Goal: Register for event/course

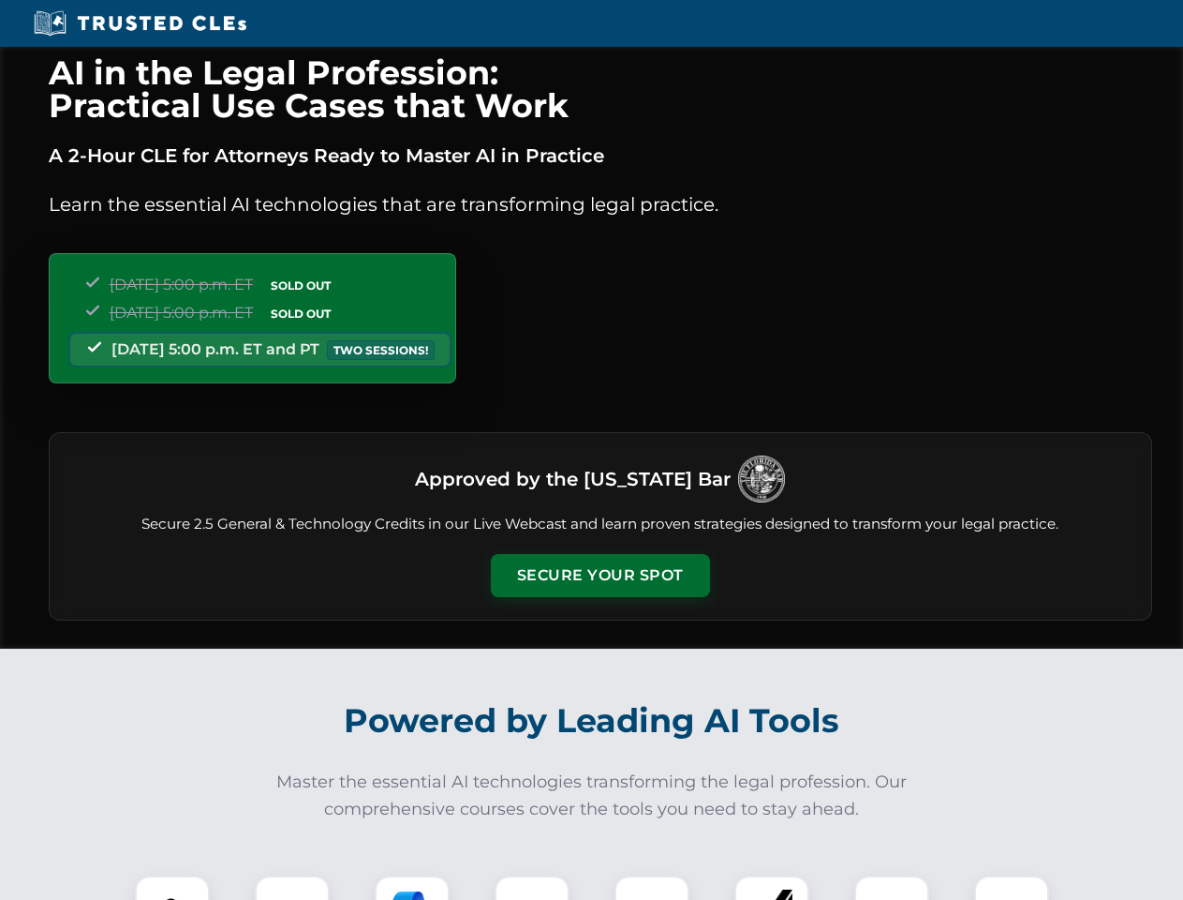
click at [600, 575] on button "Secure Your Spot" at bounding box center [600, 575] width 219 height 43
click at [172, 887] on img at bounding box center [172, 912] width 54 height 54
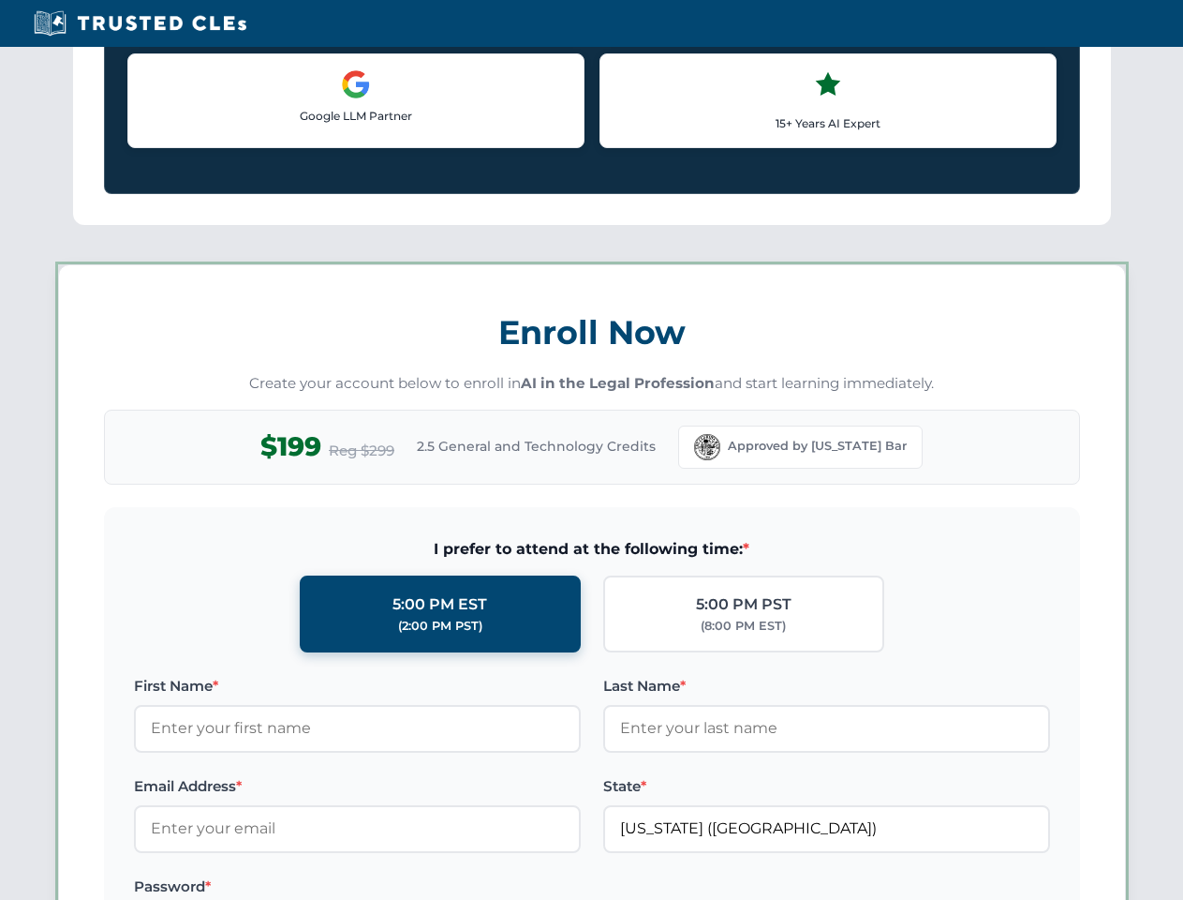
click at [412, 887] on label "Password *" at bounding box center [357, 886] width 447 height 22
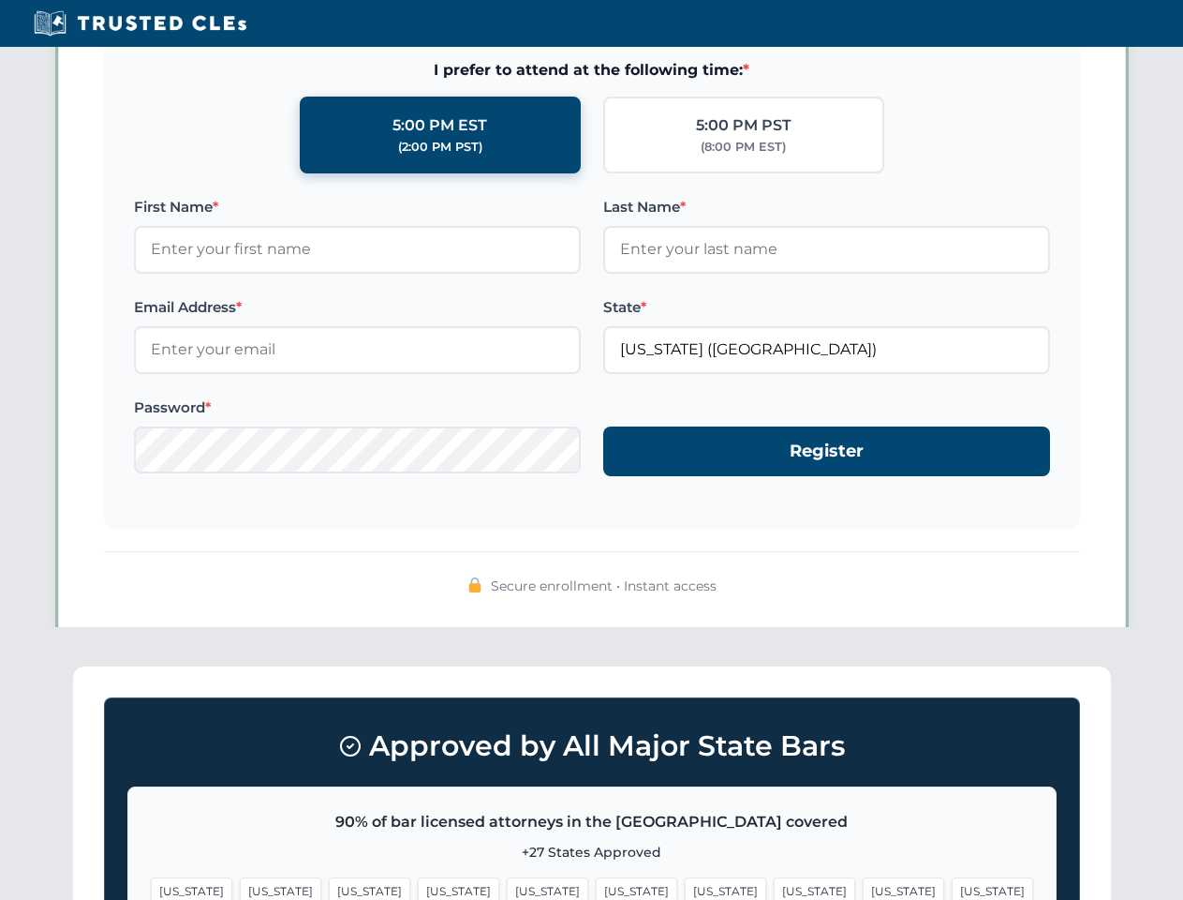
click at [863, 887] on span "[US_STATE]" at bounding box center [904, 890] width 82 height 27
